Goal: Task Accomplishment & Management: Complete application form

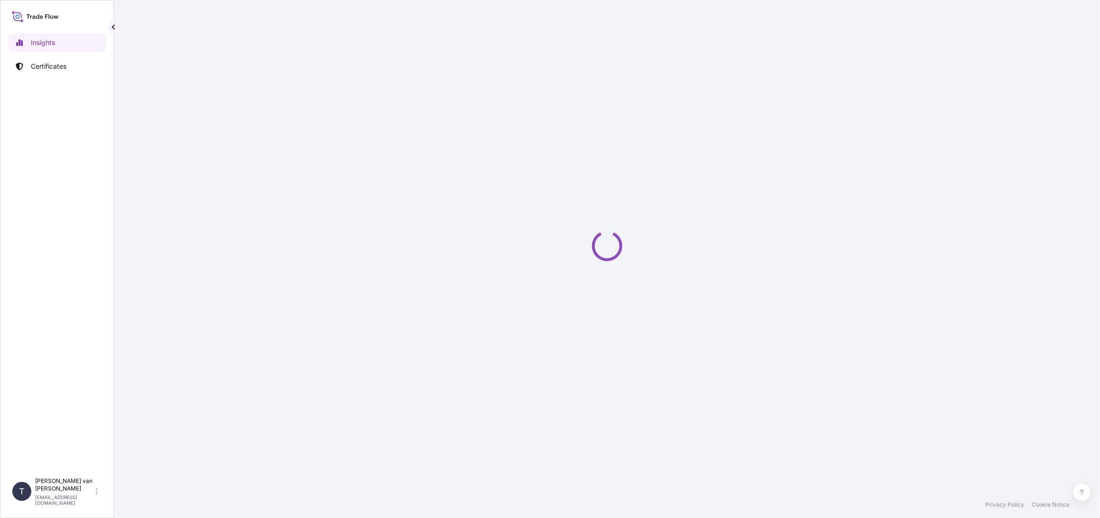
select select "2025"
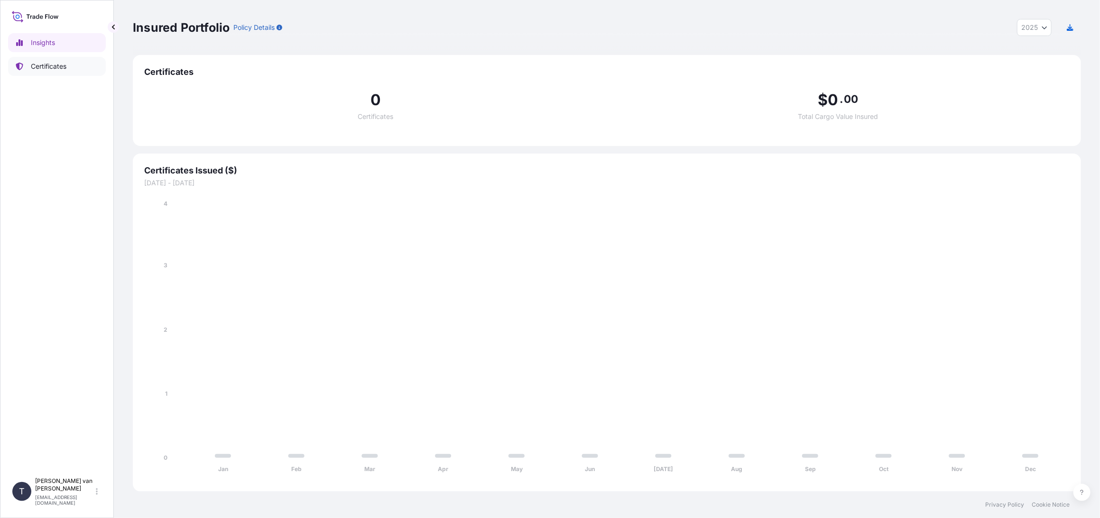
click at [35, 70] on p "Certificates" at bounding box center [49, 66] width 36 height 9
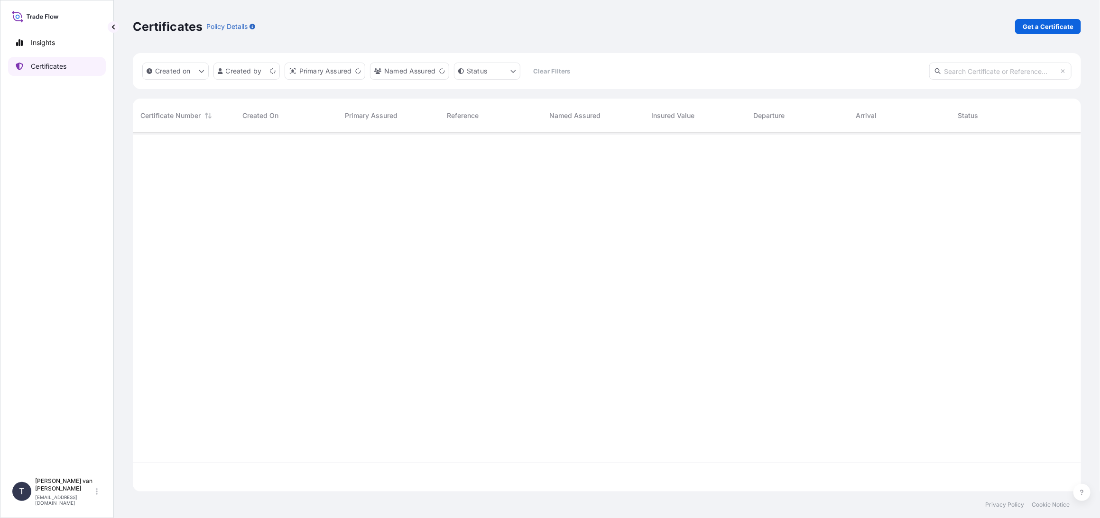
scroll to position [357, 940]
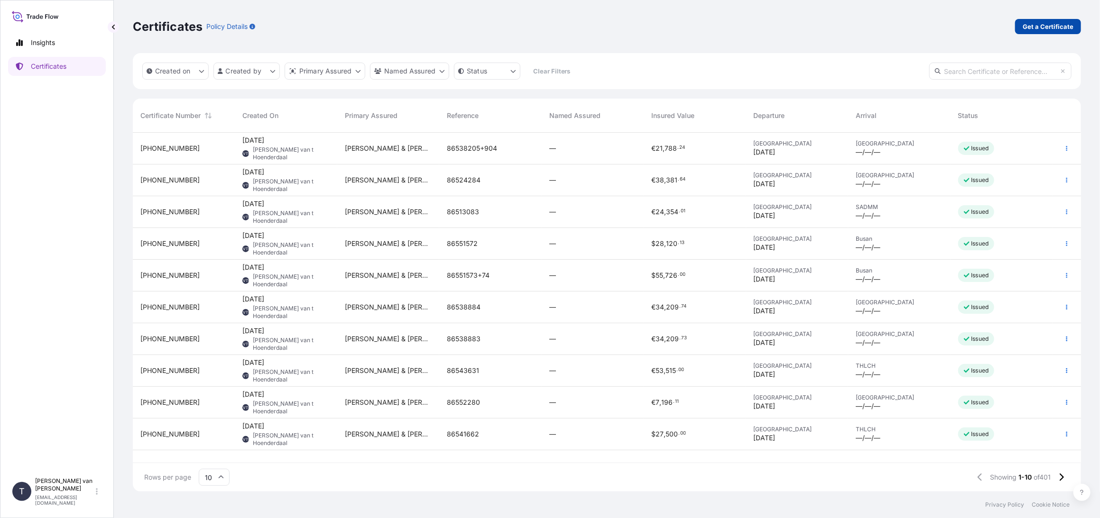
click at [1041, 25] on p "Get a Certificate" at bounding box center [1047, 26] width 51 height 9
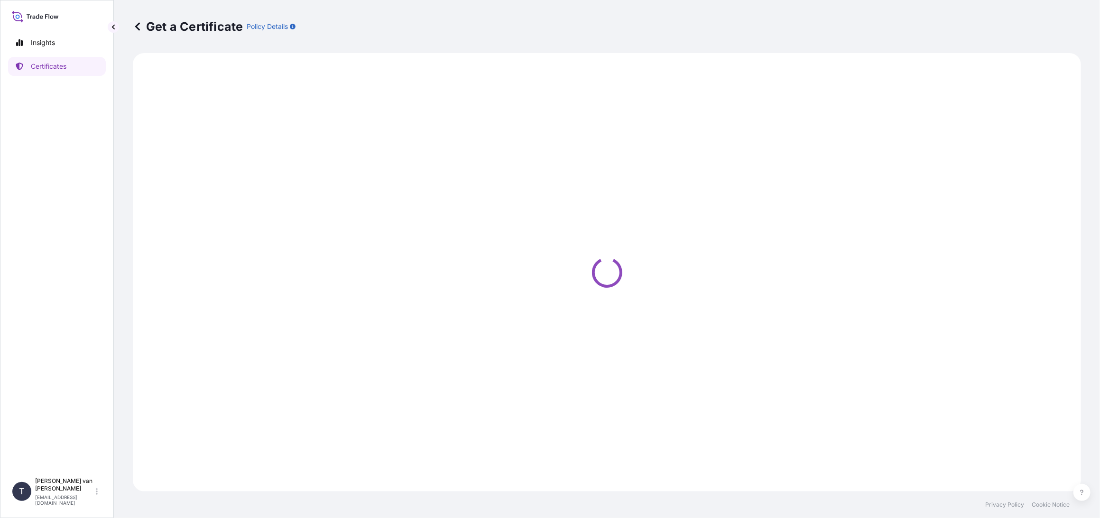
select select "Sea"
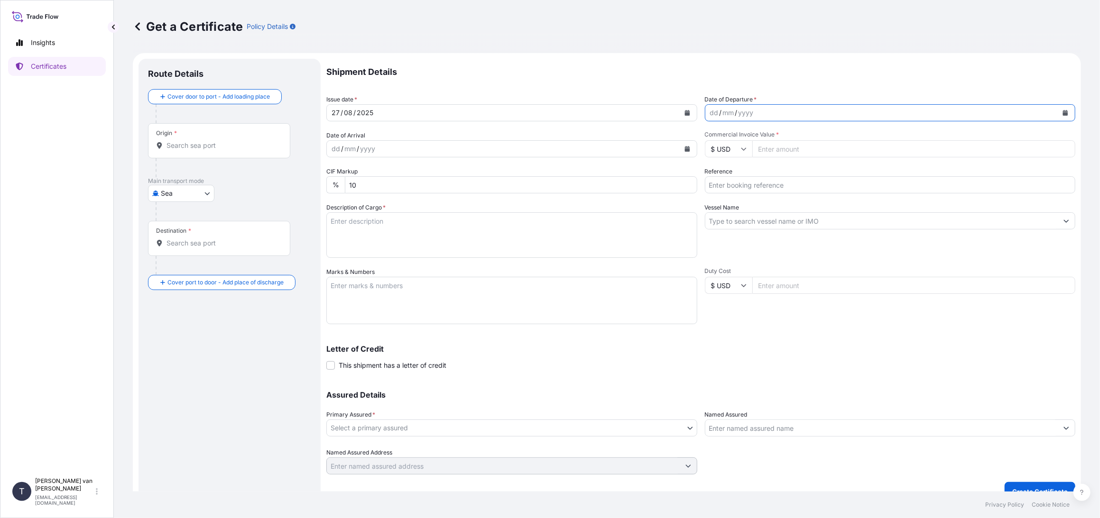
click at [1063, 113] on icon "Calendar" at bounding box center [1065, 113] width 5 height 6
click at [830, 229] on div "24" at bounding box center [825, 228] width 17 height 17
click at [784, 153] on input "Commercial Invoice Value *" at bounding box center [913, 148] width 323 height 17
type input "174392.19"
click at [758, 184] on input "Reference" at bounding box center [890, 184] width 371 height 17
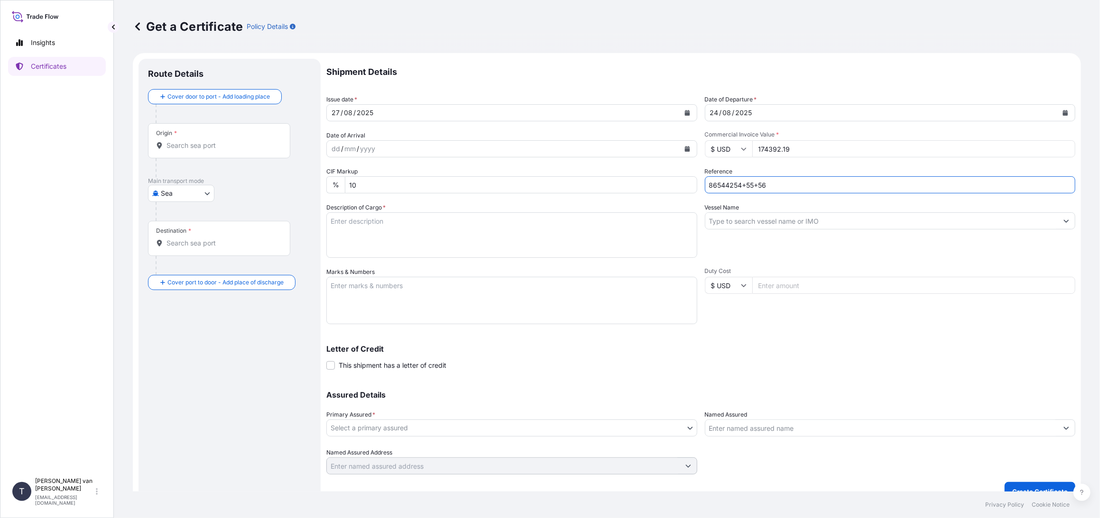
type input "86544254+55+56"
click at [724, 220] on input "Vessel Name" at bounding box center [881, 220] width 353 height 17
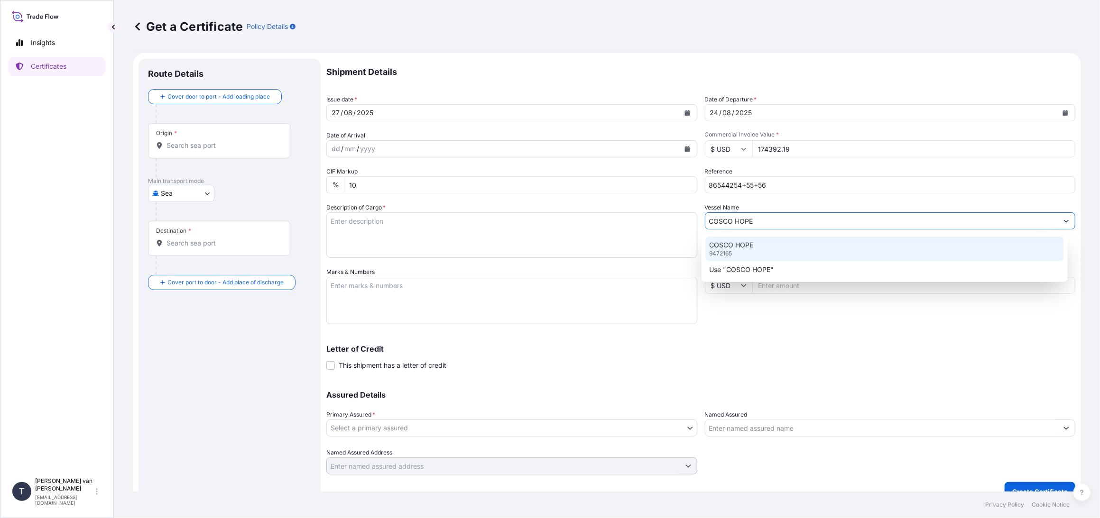
click at [730, 250] on p "9472165" at bounding box center [720, 254] width 23 height 8
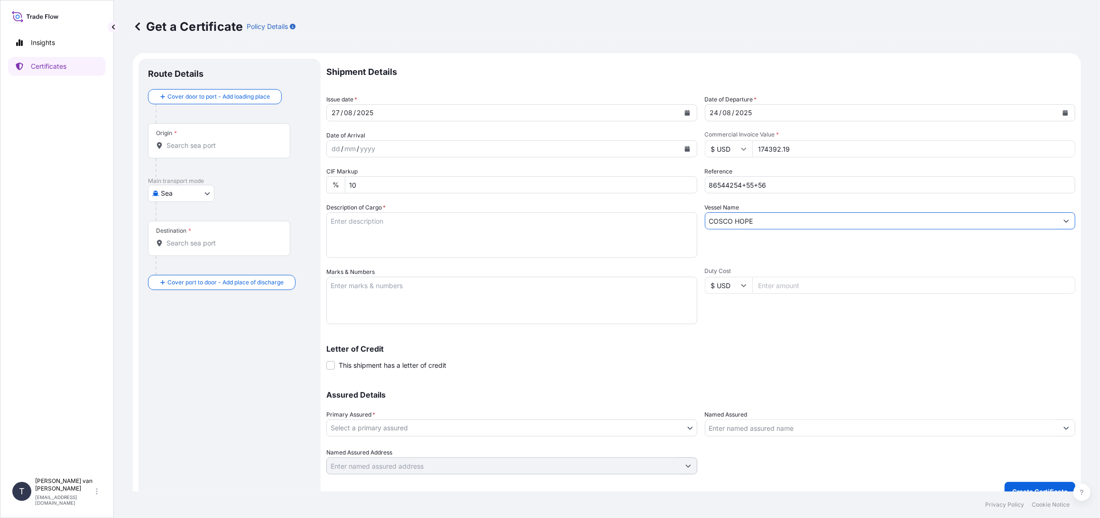
type input "COSCO HOPE"
click at [364, 225] on textarea "Description of Cargo *" at bounding box center [511, 235] width 371 height 46
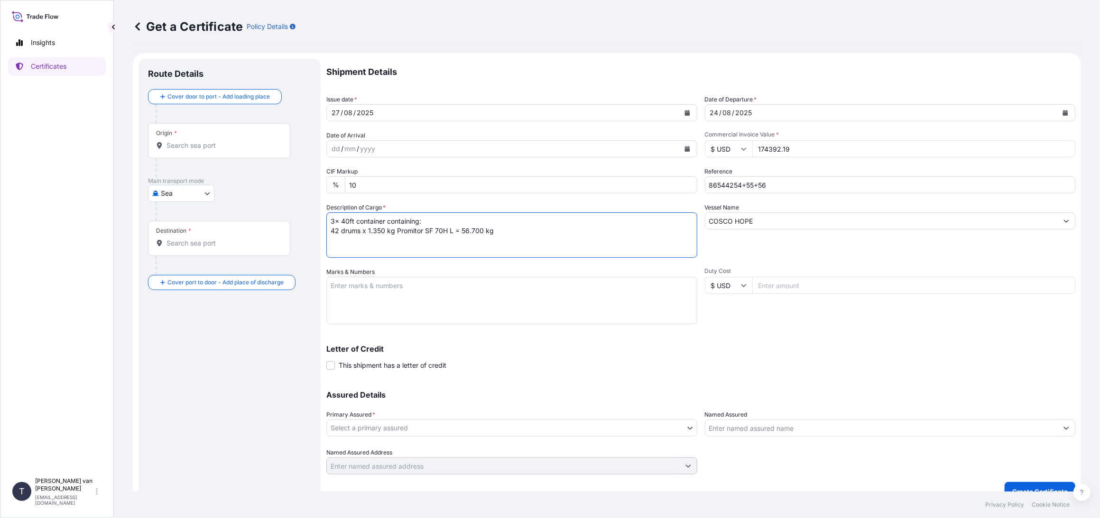
drag, startPoint x: 376, startPoint y: 222, endPoint x: 392, endPoint y: 222, distance: 16.1
click at [377, 222] on textarea "3x 40ft container containing: 42 drums x 1.350 kg Promitor SF 70H L = 56.700 kg" at bounding box center [511, 235] width 371 height 46
click at [386, 220] on textarea "3x 40ft container containing: 42 drums x 1.350 kg Promitor SF 70H L = 56.700 kg" at bounding box center [511, 235] width 371 height 46
drag, startPoint x: 385, startPoint y: 220, endPoint x: 317, endPoint y: 216, distance: 67.9
click at [317, 216] on form "Route Details Cover door to port - Add loading place Place of loading Road / [G…" at bounding box center [607, 280] width 948 height 454
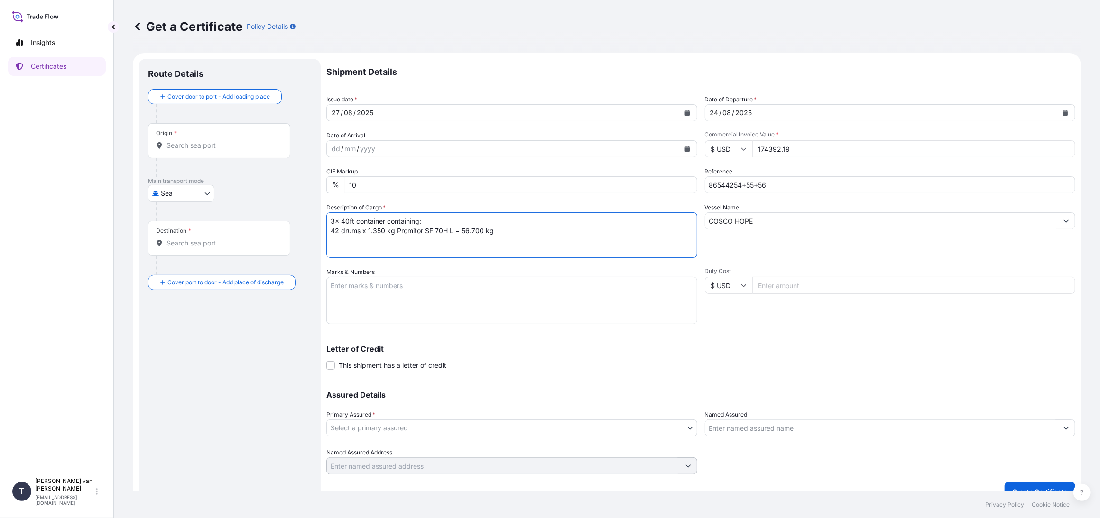
type textarea "3x 40ft container containing: 42 drums x 1.350 kg Promitor SF 70H L = 56.700 kg"
click at [336, 284] on textarea "Marks & Numbers" at bounding box center [511, 300] width 371 height 47
paste textarea "3x 40ft container"
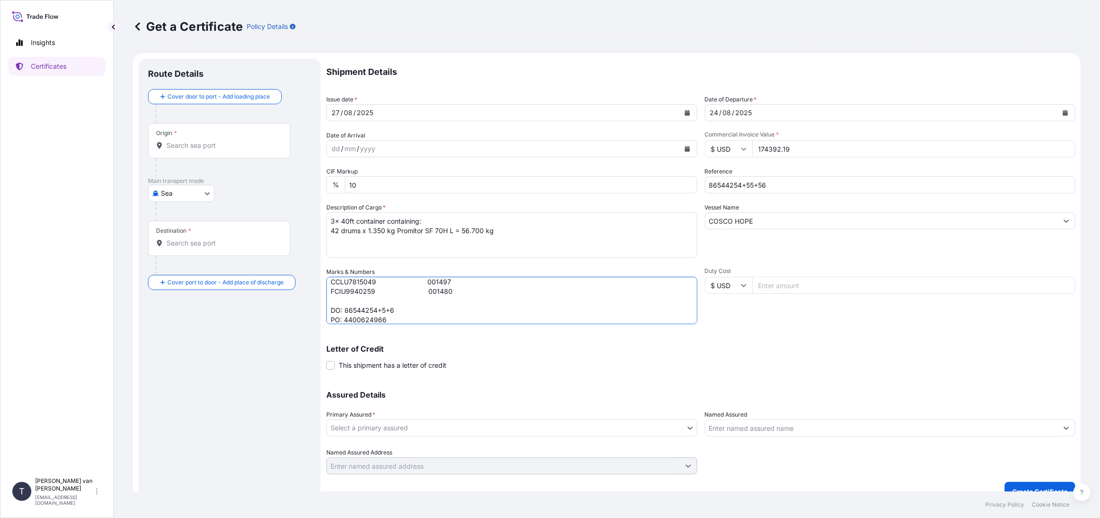
scroll to position [15, 0]
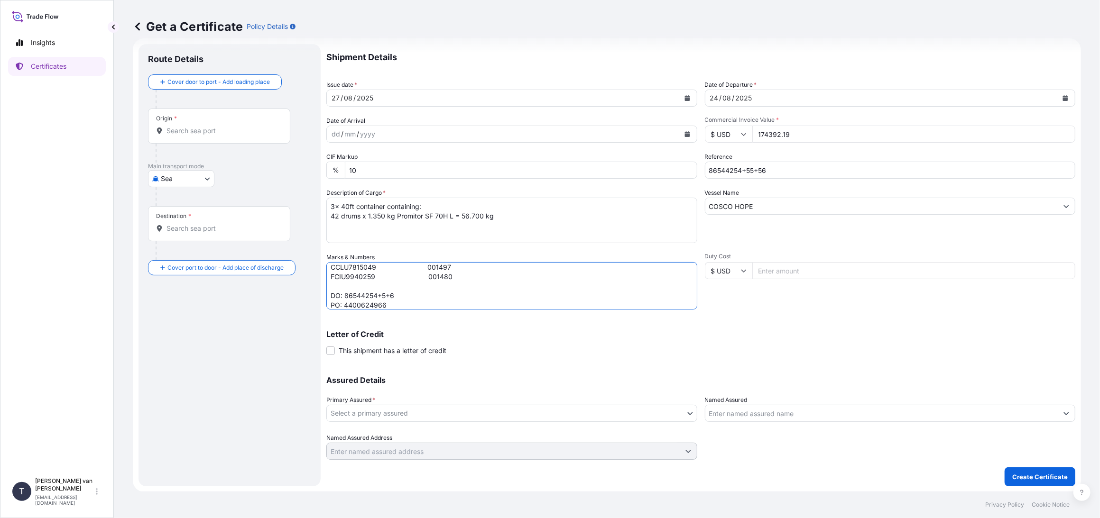
type textarea "3x 40ft container CONTAINER: SEAL: OOCU8568512 001487 CCLU7815049 001497 FCIU99…"
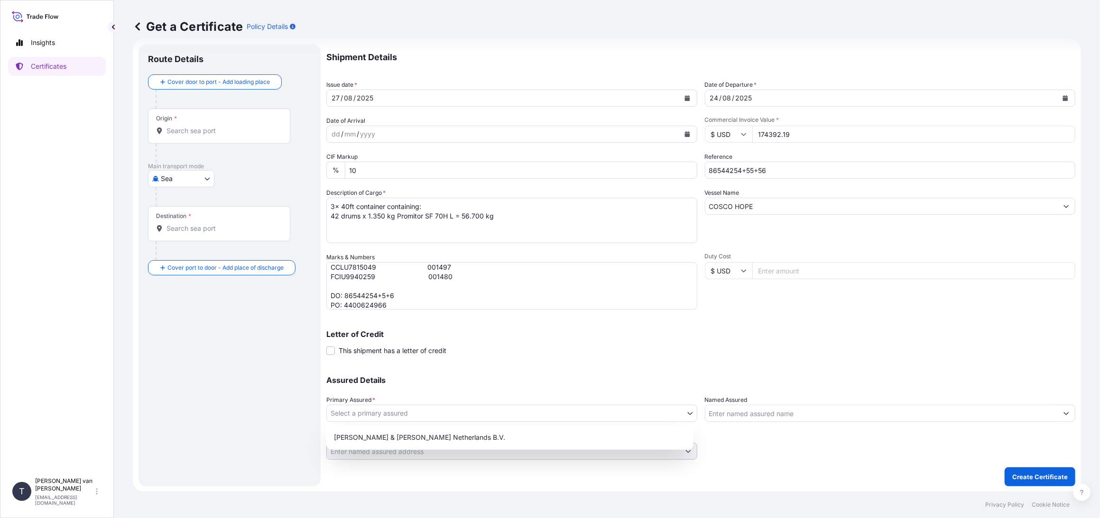
click at [350, 412] on body "Insights Certificates T [PERSON_NAME] van t Hoenderdaal [EMAIL_ADDRESS][DOMAIN_…" at bounding box center [550, 259] width 1100 height 518
click at [358, 433] on div "[PERSON_NAME] & [PERSON_NAME] Netherlands B.V." at bounding box center [509, 437] width 359 height 17
select select "31666"
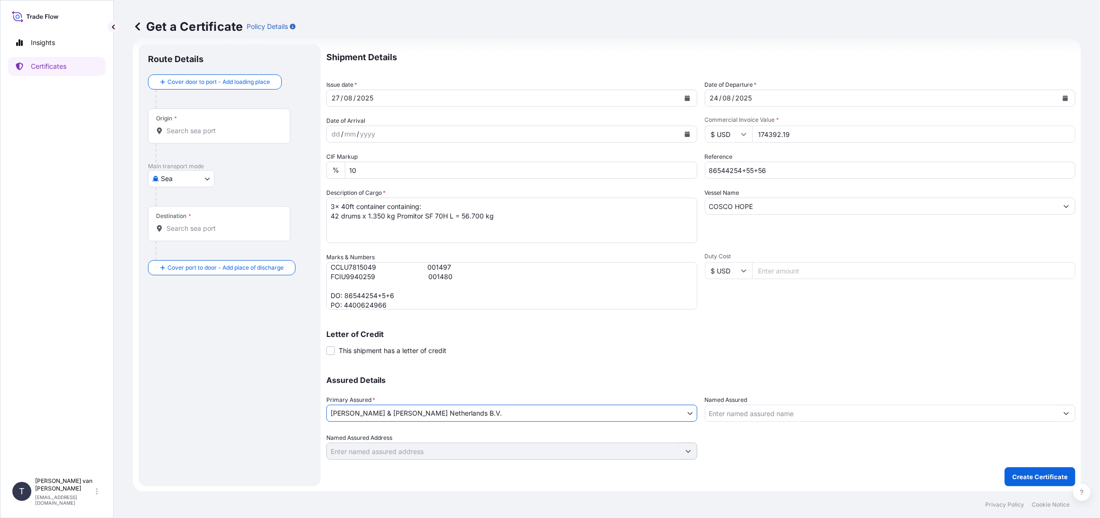
click at [220, 128] on input "Origin *" at bounding box center [222, 130] width 112 height 9
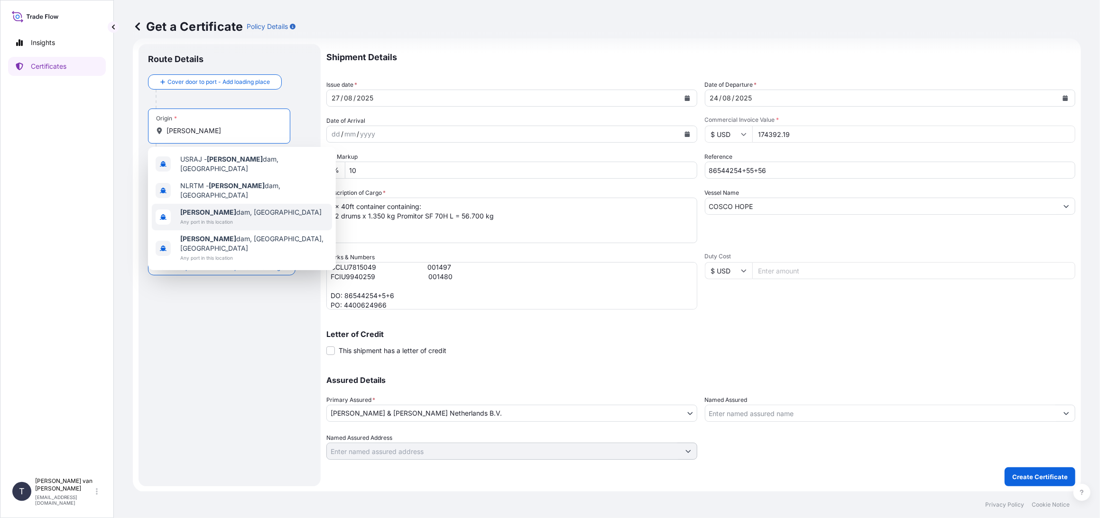
click at [199, 209] on b "[PERSON_NAME]" at bounding box center [208, 212] width 56 height 8
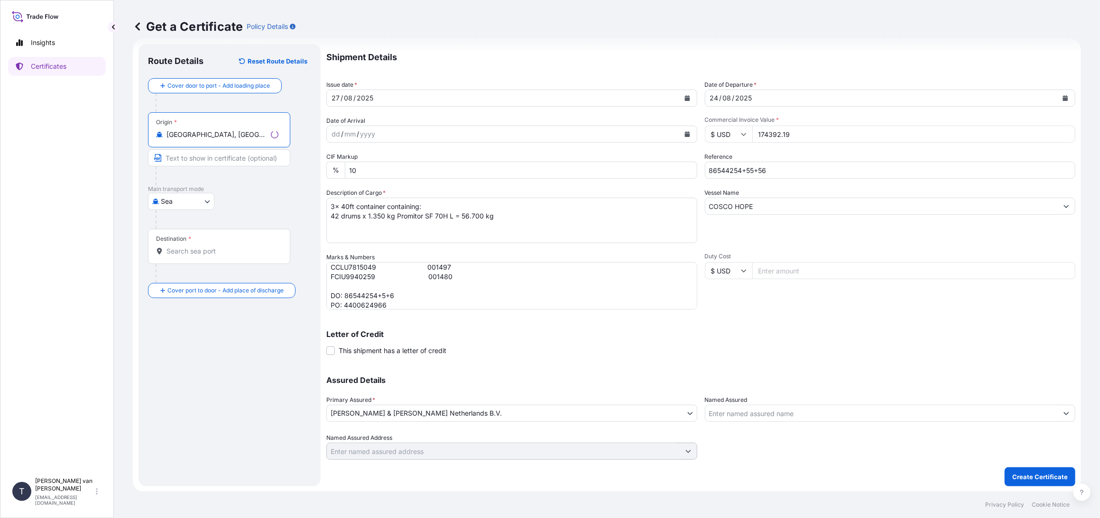
type input "[GEOGRAPHIC_DATA], [GEOGRAPHIC_DATA]"
click at [191, 250] on input "Destination *" at bounding box center [222, 251] width 112 height 9
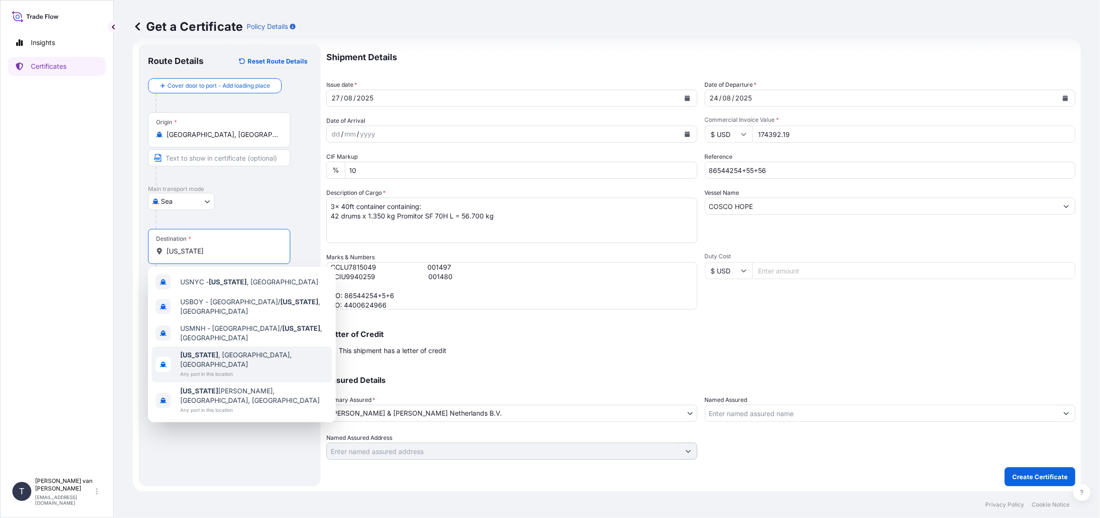
click at [203, 369] on span "Any port in this location" at bounding box center [254, 373] width 148 height 9
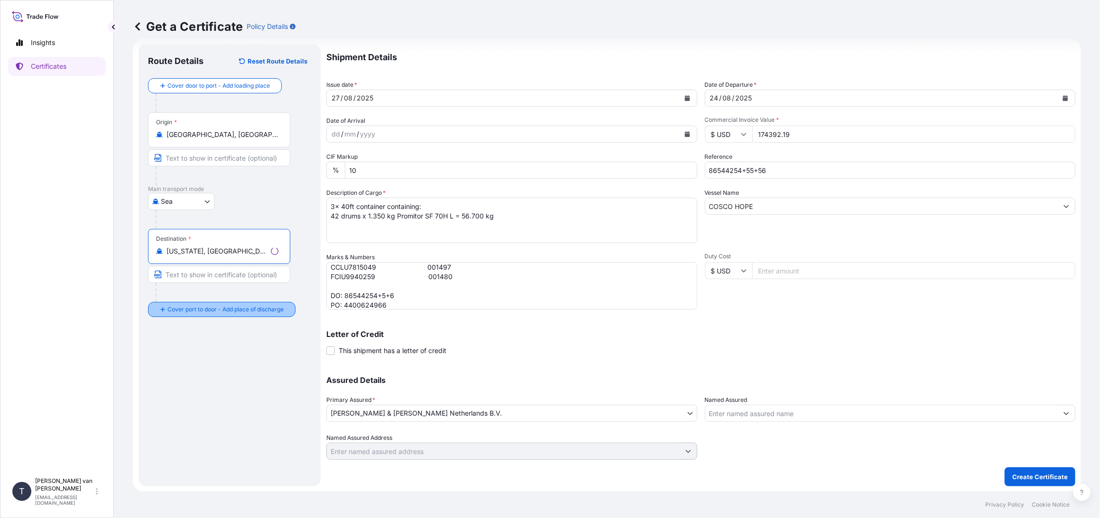
type input "[US_STATE], [GEOGRAPHIC_DATA], [GEOGRAPHIC_DATA]"
click at [199, 356] on input "Place of Discharge" at bounding box center [222, 360] width 112 height 9
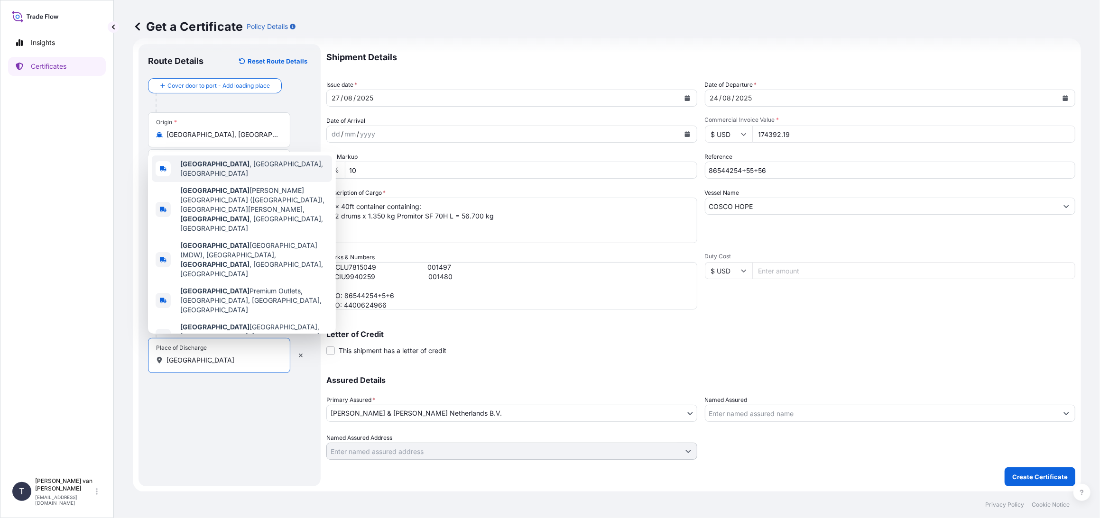
click at [212, 178] on span "[GEOGRAPHIC_DATA] , [GEOGRAPHIC_DATA], [GEOGRAPHIC_DATA]" at bounding box center [254, 168] width 148 height 19
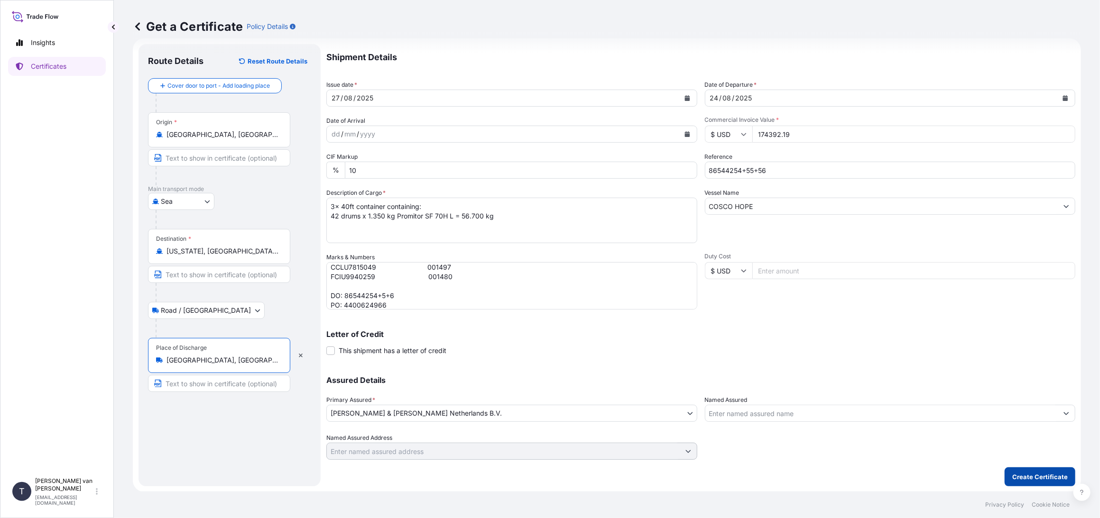
type input "[GEOGRAPHIC_DATA], [GEOGRAPHIC_DATA], [GEOGRAPHIC_DATA]"
click at [1030, 472] on p "Create Certificate" at bounding box center [1039, 476] width 55 height 9
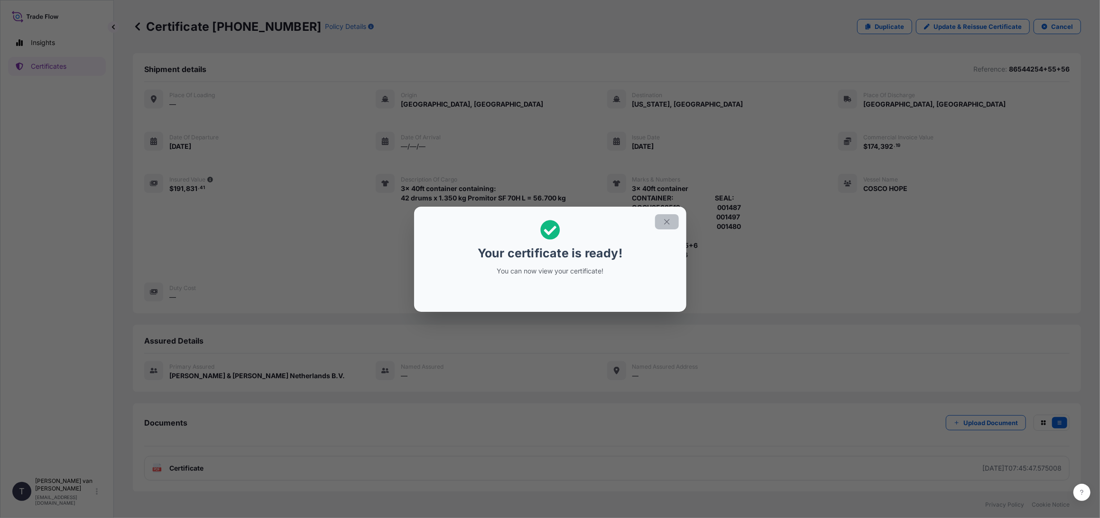
click at [665, 222] on icon "button" at bounding box center [666, 222] width 9 height 9
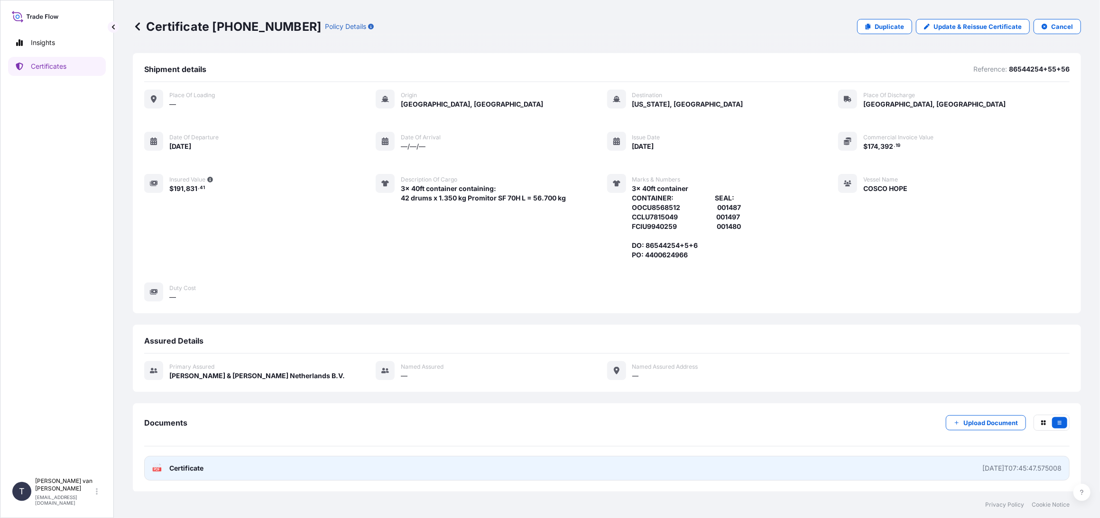
click at [189, 469] on span "Certificate" at bounding box center [186, 468] width 34 height 9
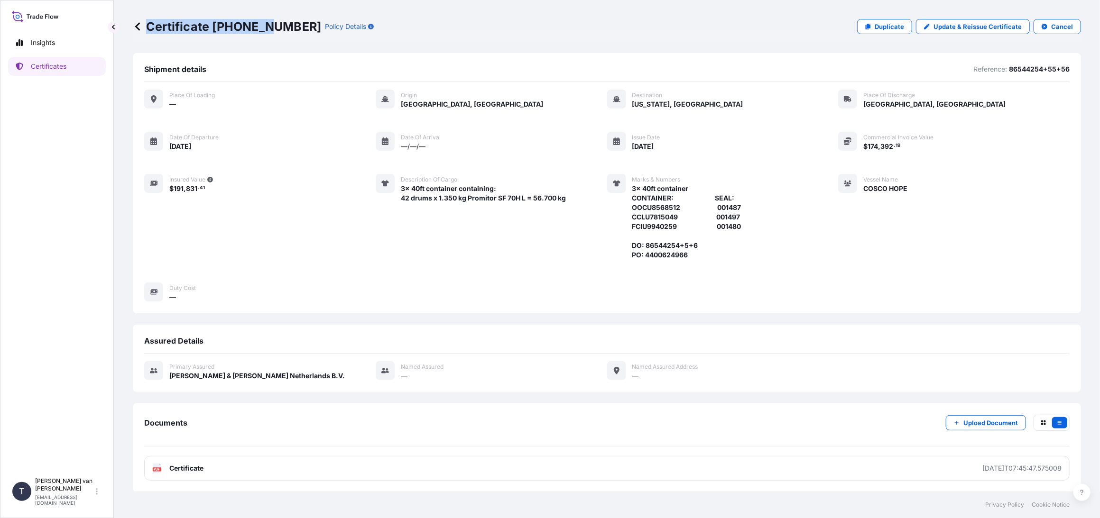
drag, startPoint x: 287, startPoint y: 27, endPoint x: 270, endPoint y: 27, distance: 17.5
click at [270, 27] on div "Certificate [PHONE_NUMBER] Policy Details" at bounding box center [253, 26] width 241 height 15
click at [270, 27] on p "Certificate [PHONE_NUMBER]" at bounding box center [227, 26] width 188 height 15
drag, startPoint x: 286, startPoint y: 27, endPoint x: 210, endPoint y: 24, distance: 75.9
click at [210, 24] on p "Certificate [PHONE_NUMBER]" at bounding box center [227, 26] width 188 height 15
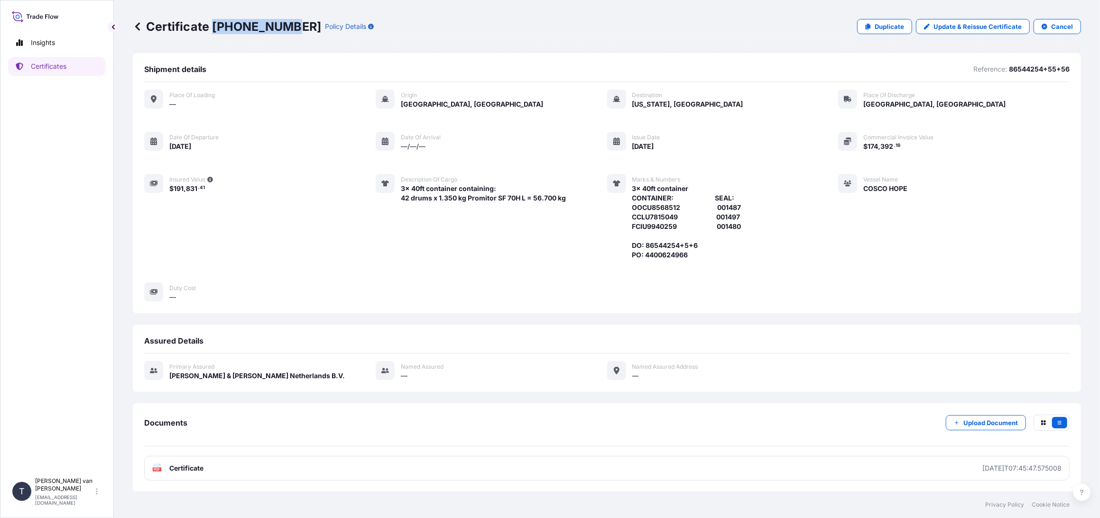
copy p "[PHONE_NUMBER]"
